Goal: Find specific page/section: Find specific page/section

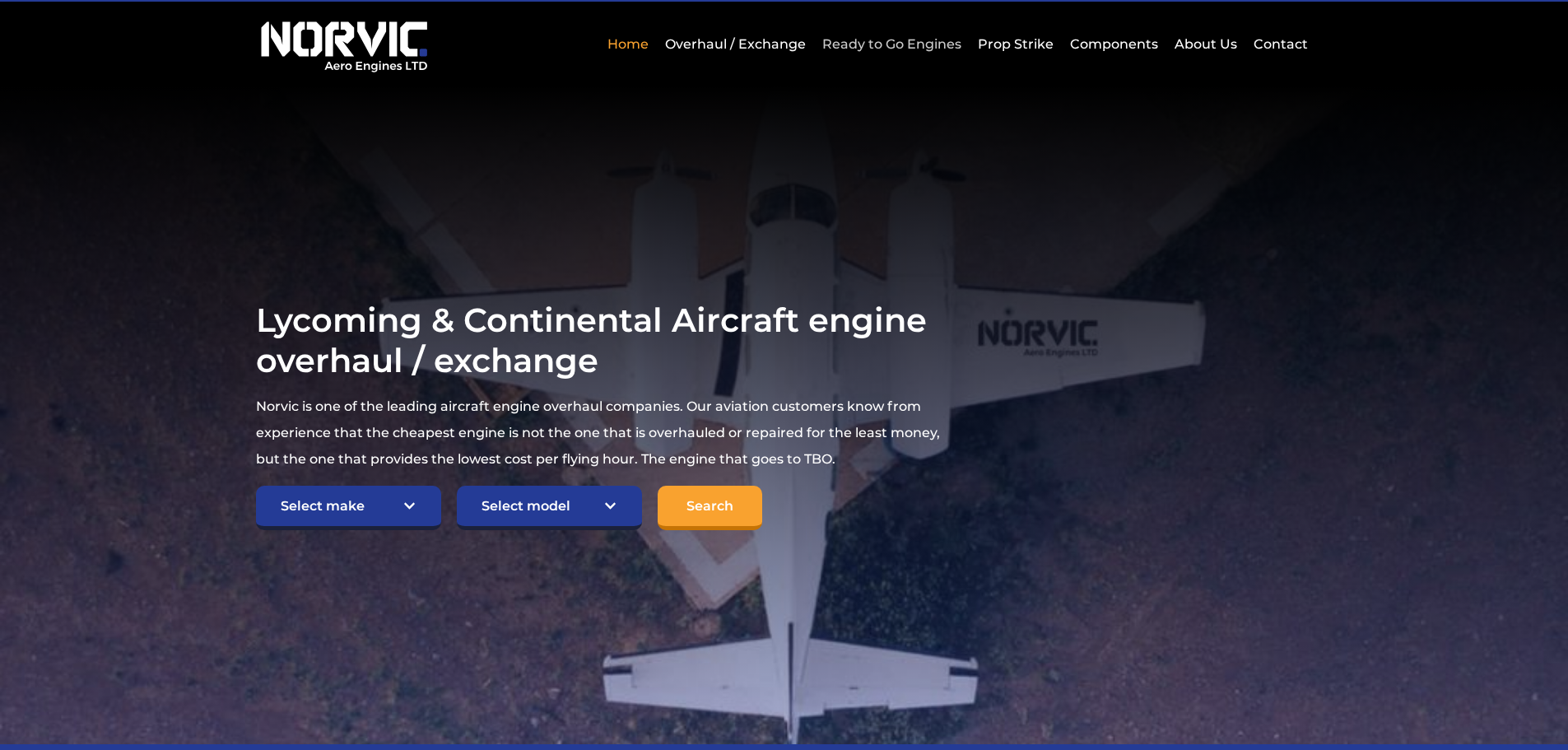
click at [877, 47] on link "Ready to Go Engines" at bounding box center [892, 44] width 147 height 40
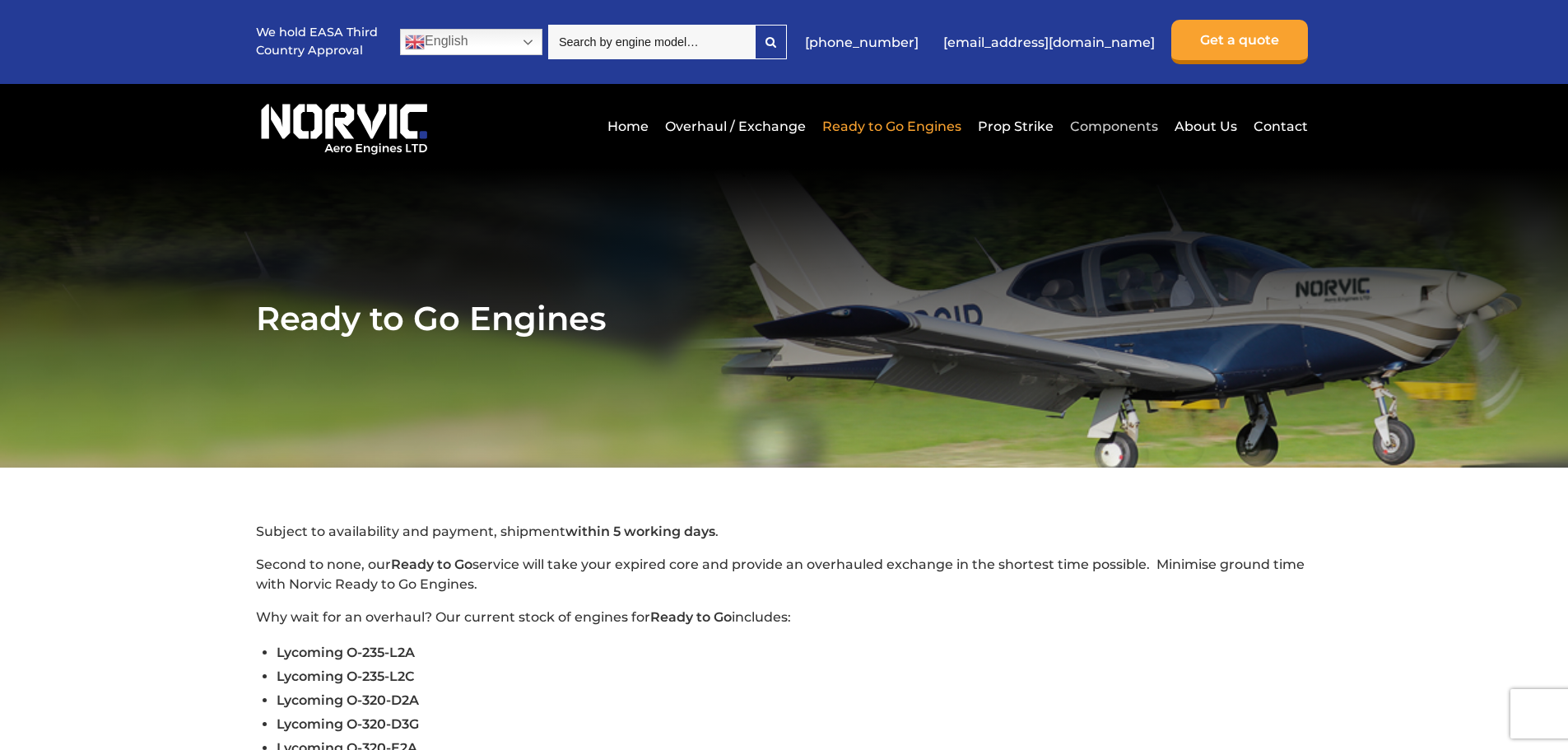
click at [1105, 122] on link "Components" at bounding box center [1114, 126] width 96 height 40
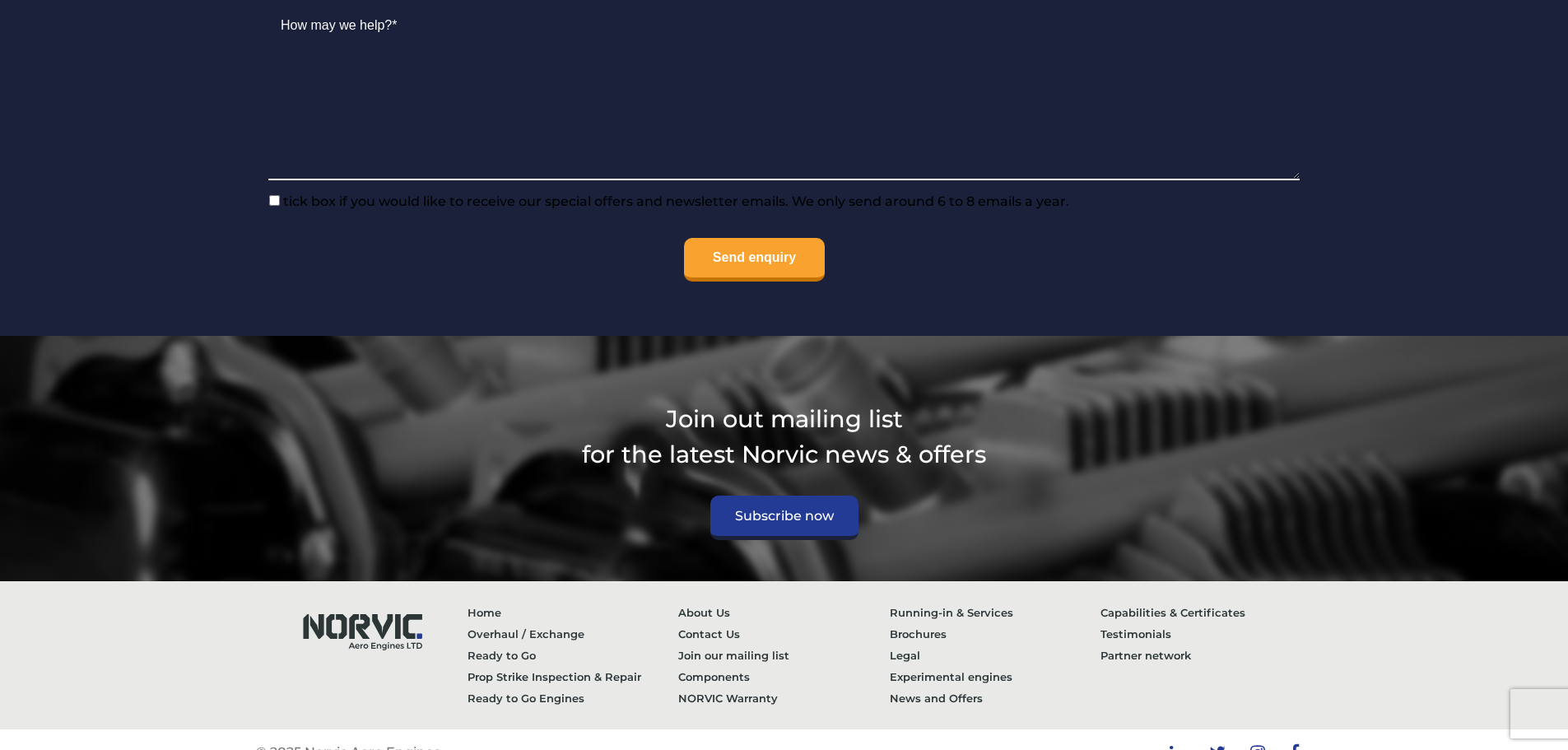
scroll to position [2002, 0]
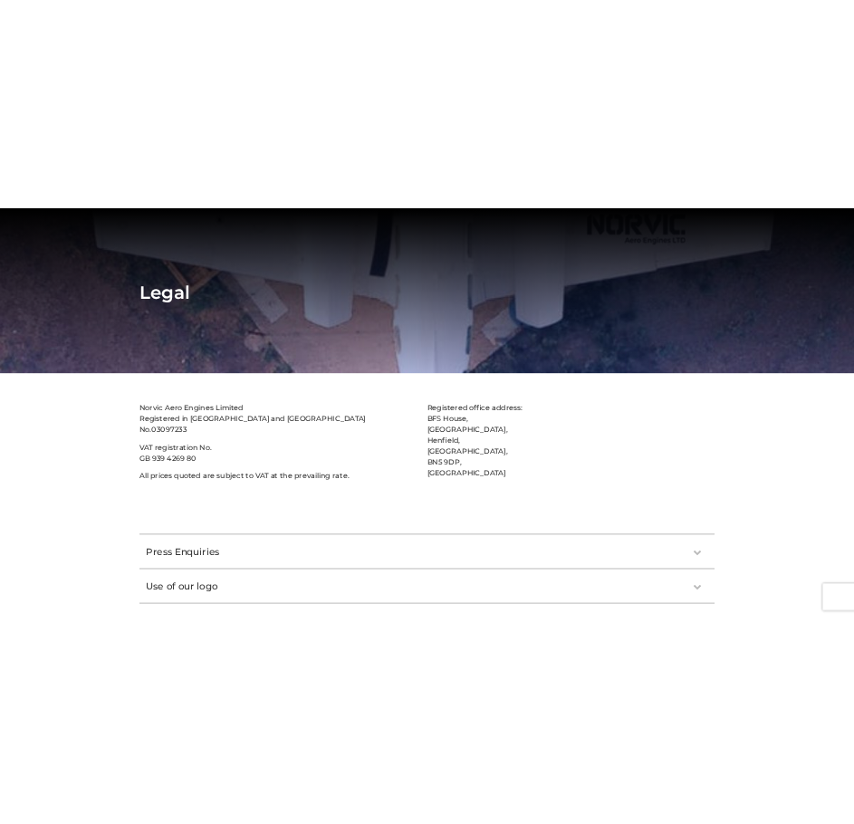
scroll to position [165, 0]
